Goal: Transaction & Acquisition: Purchase product/service

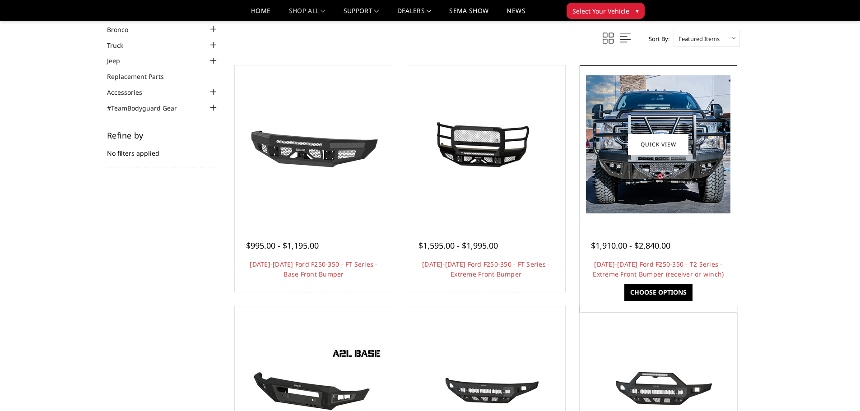
scroll to position [45, 0]
click at [690, 171] on img at bounding box center [658, 145] width 144 height 138
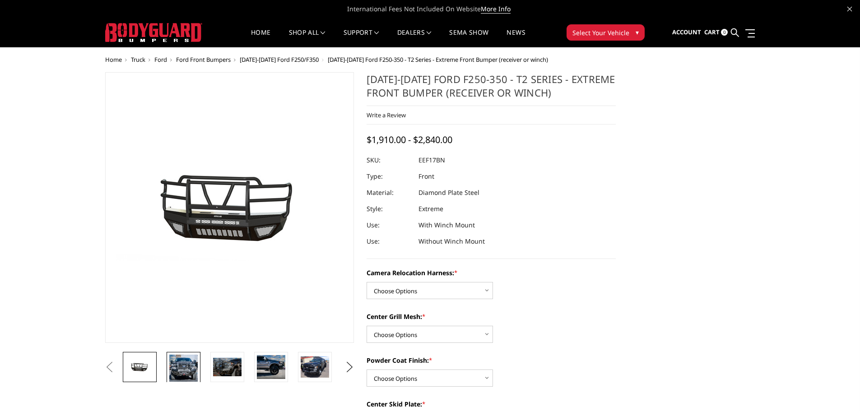
click at [182, 368] on img at bounding box center [183, 368] width 28 height 27
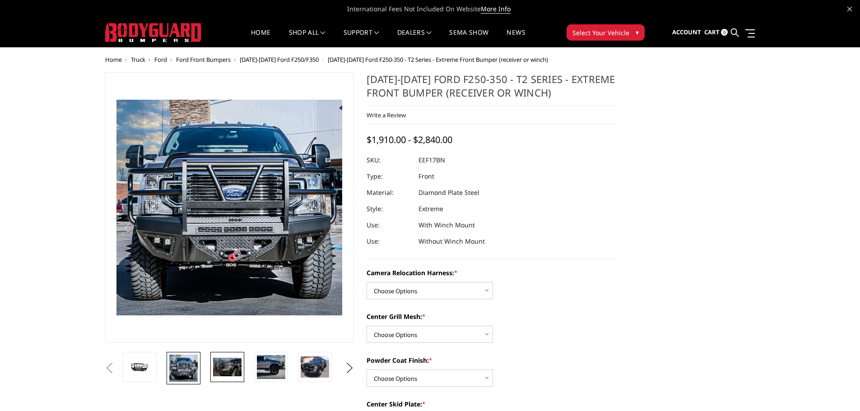
click at [230, 369] on img at bounding box center [227, 367] width 28 height 19
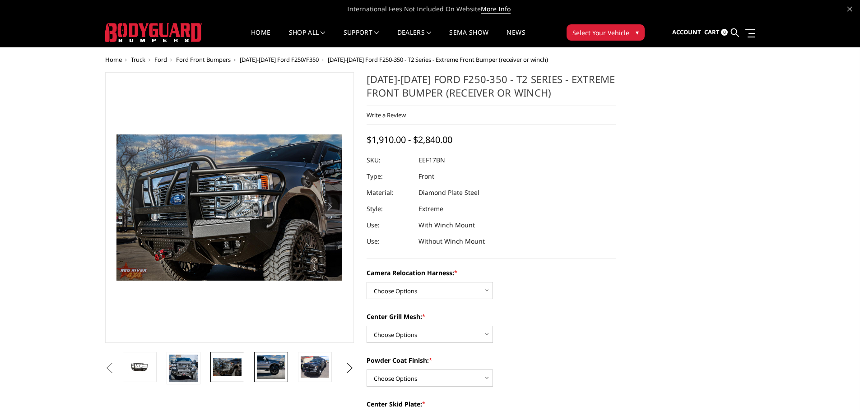
click at [268, 365] on img at bounding box center [271, 367] width 28 height 24
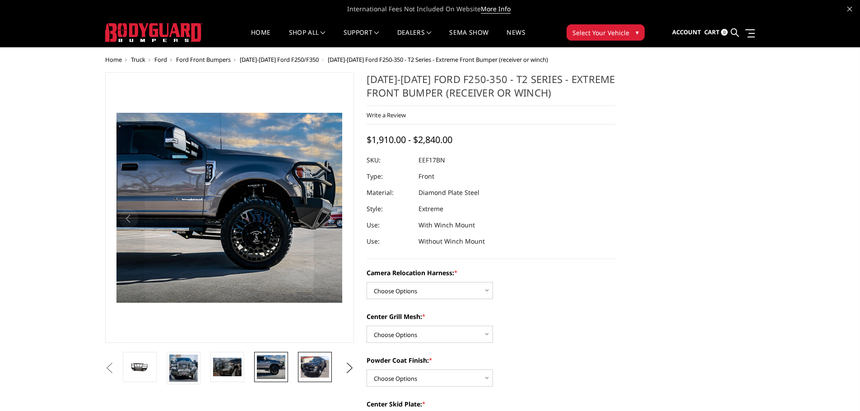
click at [313, 366] on img at bounding box center [315, 366] width 28 height 21
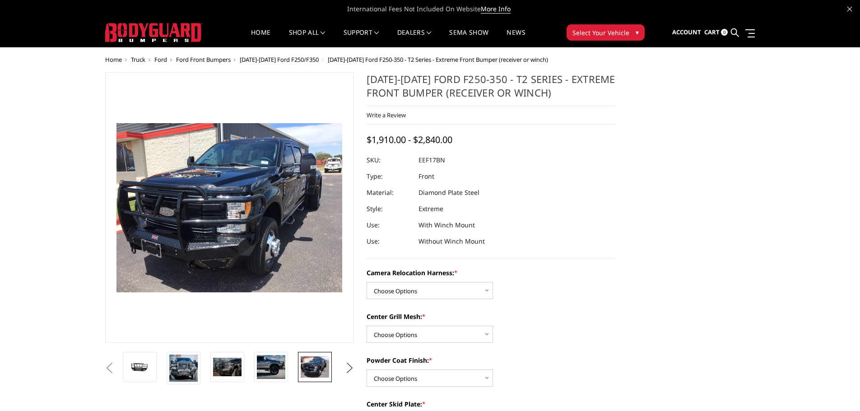
click at [349, 368] on button "Next" at bounding box center [349, 368] width 14 height 14
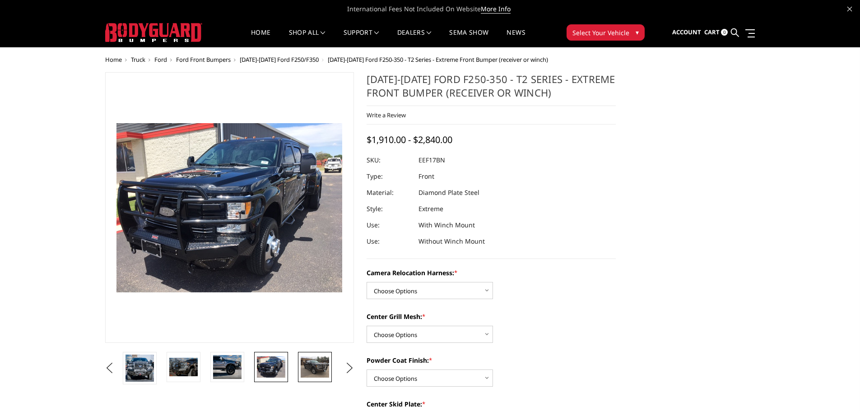
click at [318, 367] on img at bounding box center [315, 366] width 28 height 21
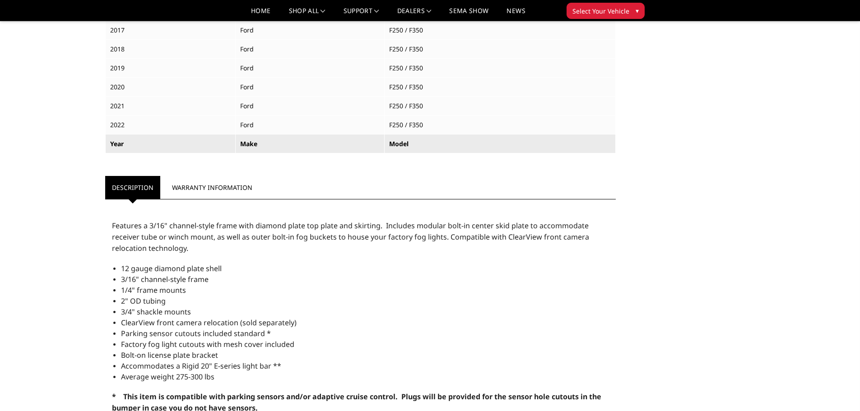
scroll to position [812, 0]
